Goal: Task Accomplishment & Management: Use online tool/utility

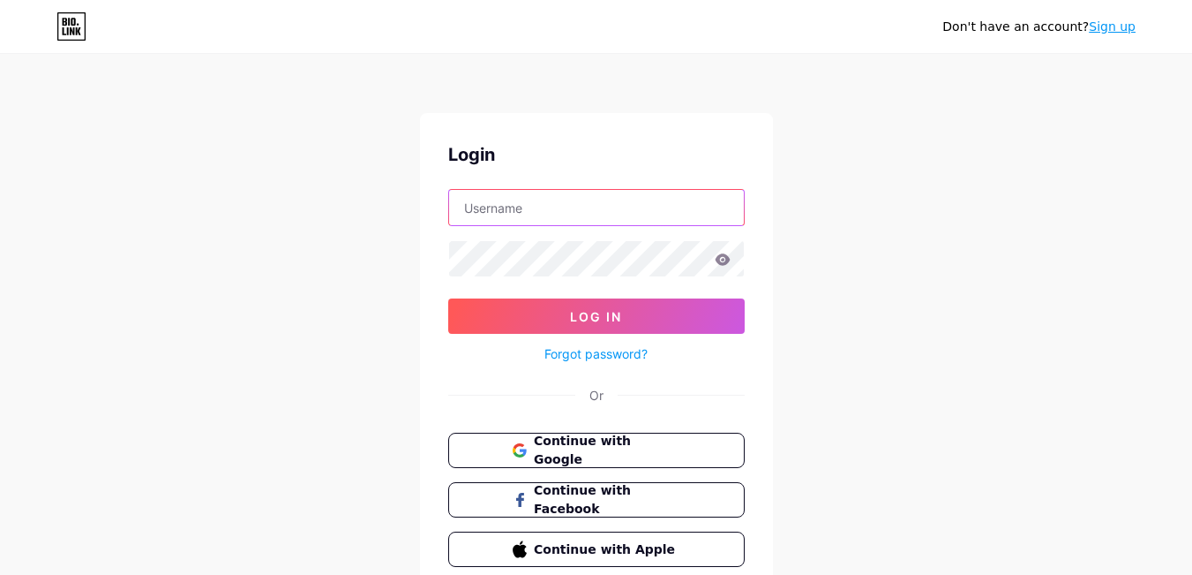
click at [507, 213] on input "text" at bounding box center [596, 207] width 295 height 35
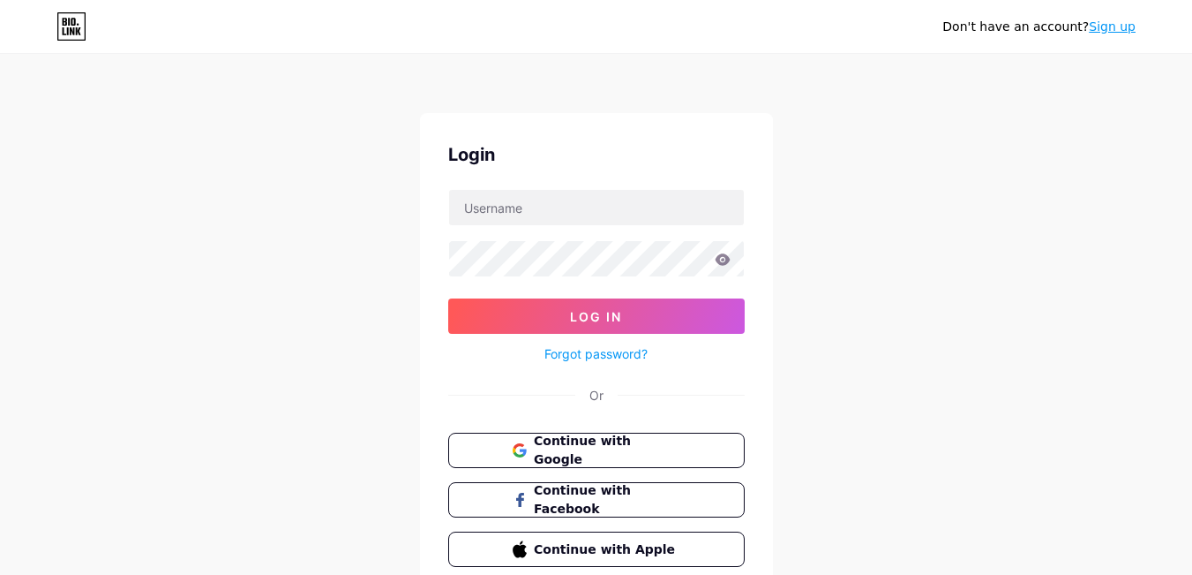
click at [945, 306] on div "Don't have an account? Sign up Login Log In Forgot password? Or Continue with G…" at bounding box center [596, 325] width 1192 height 651
click at [557, 452] on span "Continue with Google" at bounding box center [606, 451] width 147 height 38
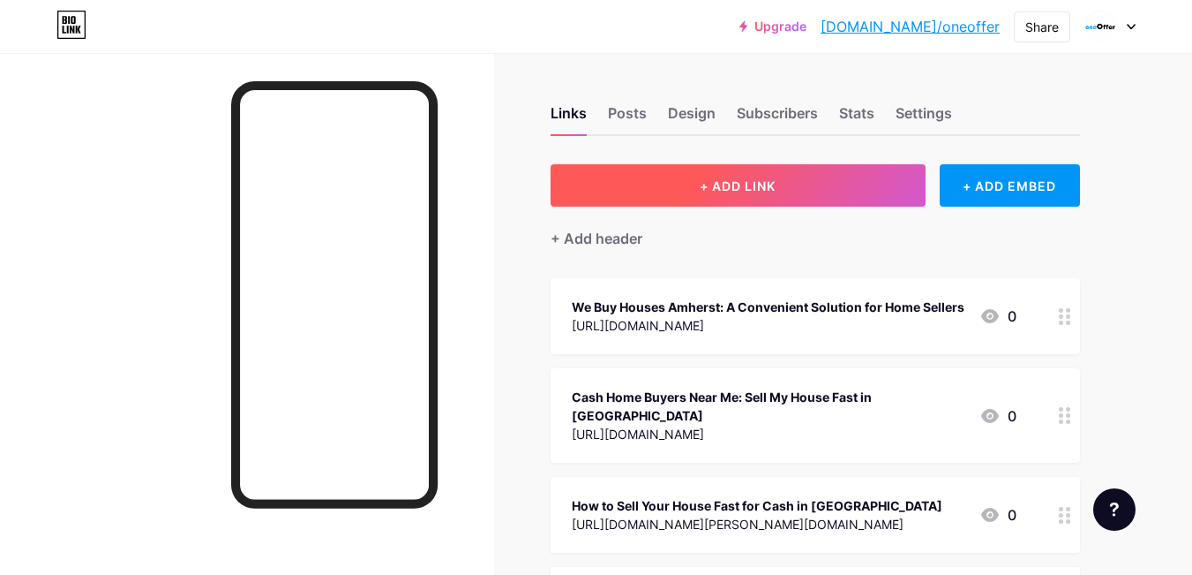
click at [759, 189] on span "+ ADD LINK" at bounding box center [738, 185] width 76 height 15
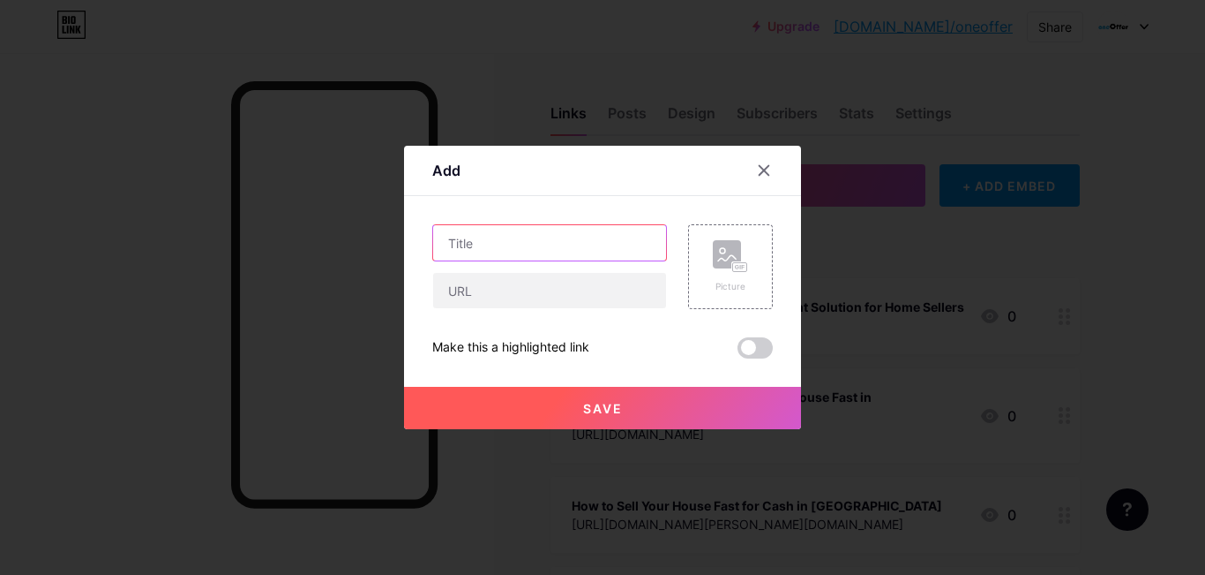
click at [537, 245] on input "text" at bounding box center [549, 242] width 233 height 35
paste input "Who Are the Best Companies That Buy Houses in [GEOGRAPHIC_DATA]?"
type input "Who Are the Best Companies That Buy Houses in [GEOGRAPHIC_DATA]?"
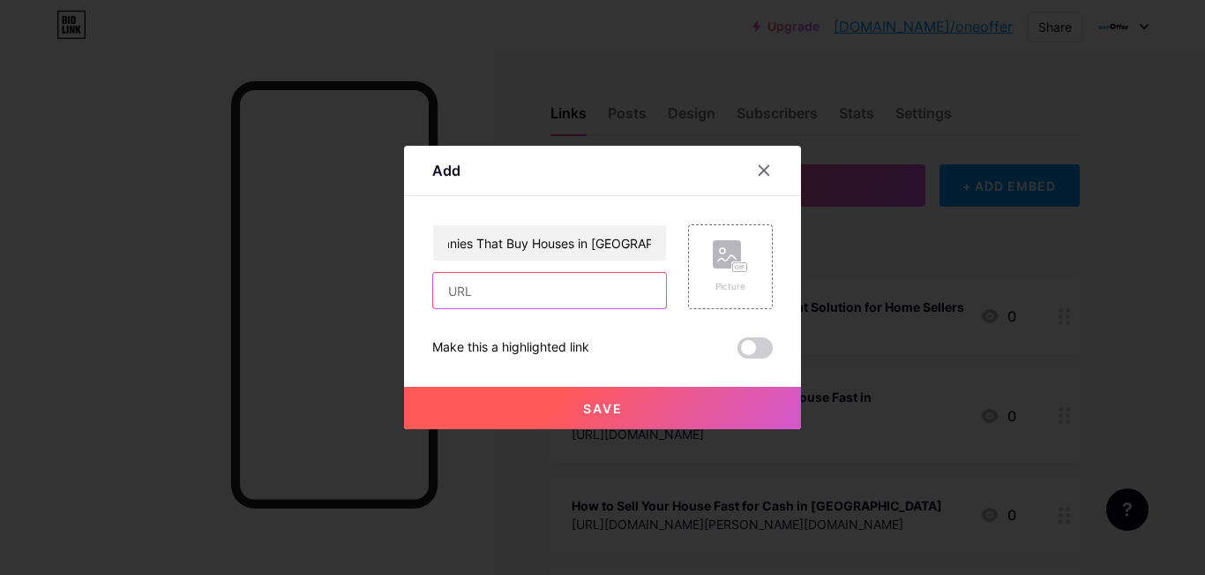
click at [501, 292] on input "text" at bounding box center [549, 290] width 233 height 35
paste input "[URL][DOMAIN_NAME]"
type input "[URL][DOMAIN_NAME]"
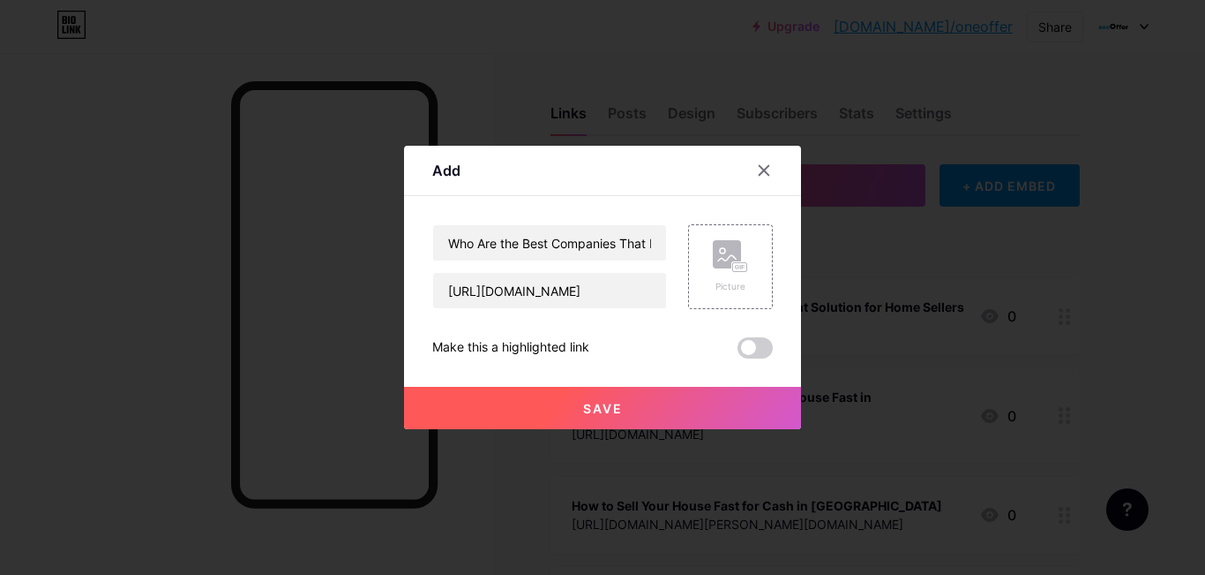
click at [583, 412] on span "Save" at bounding box center [603, 408] width 40 height 15
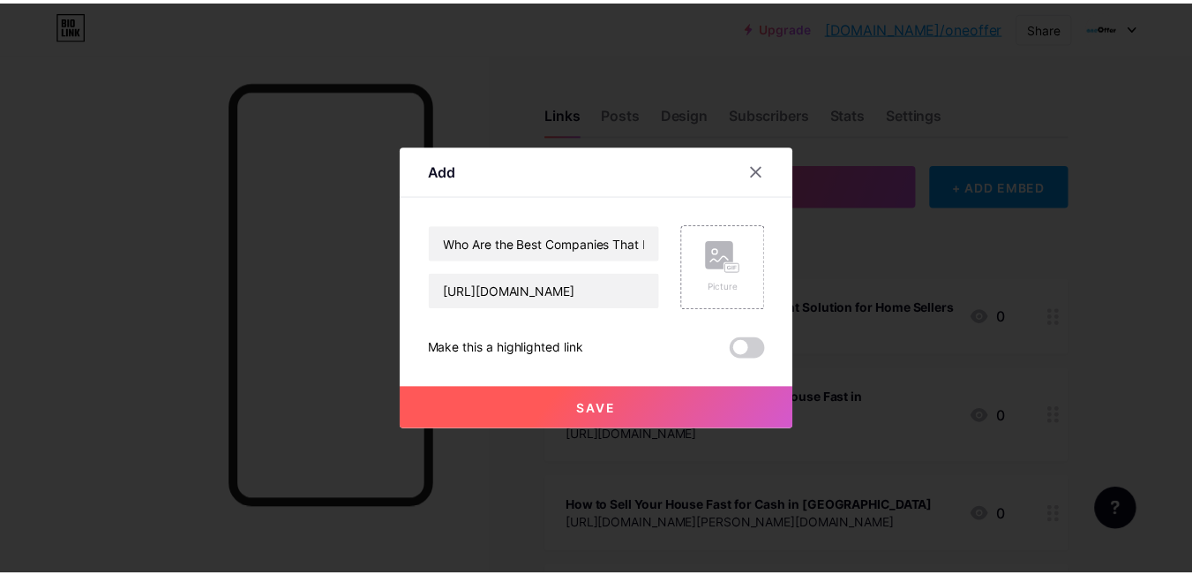
scroll to position [0, 0]
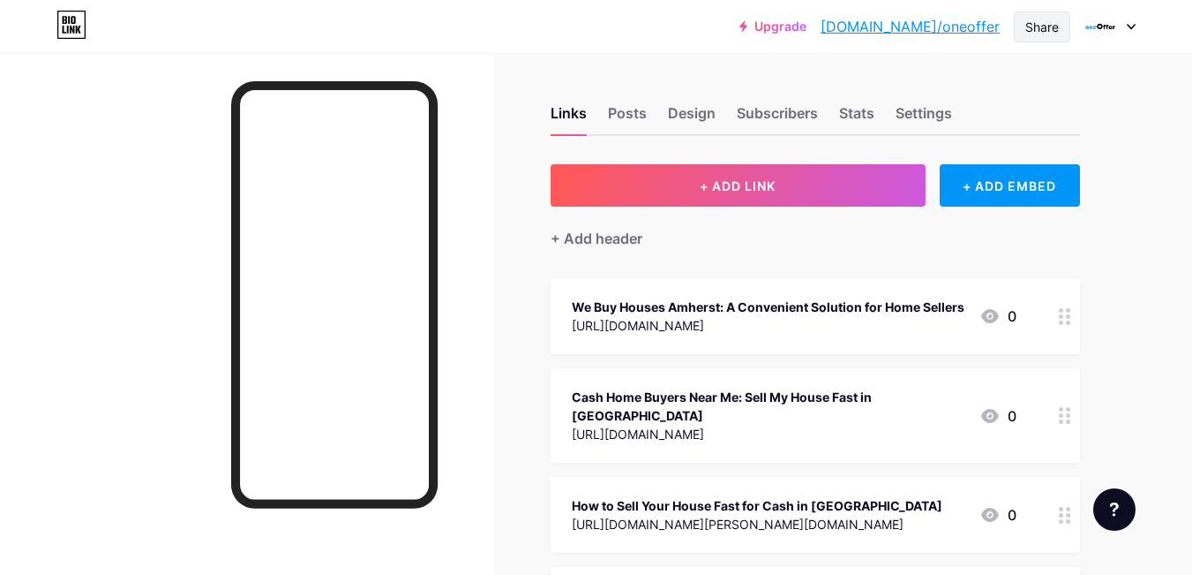
click at [1049, 19] on div "Share" at bounding box center [1042, 27] width 34 height 19
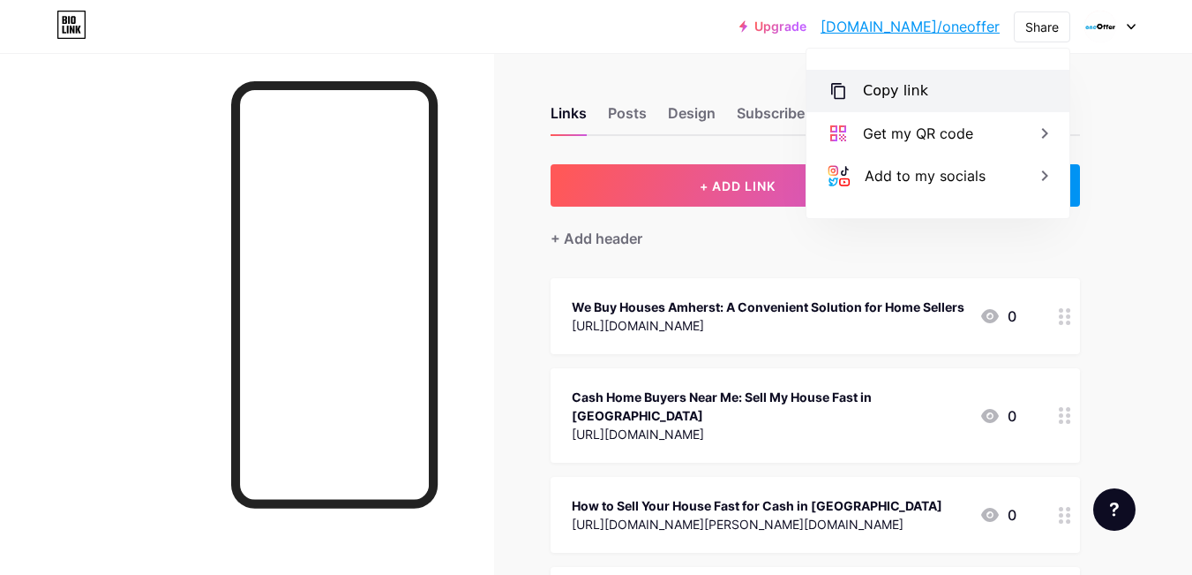
click at [917, 78] on div "Copy link" at bounding box center [938, 91] width 263 height 42
